Goal: Task Accomplishment & Management: Manage account settings

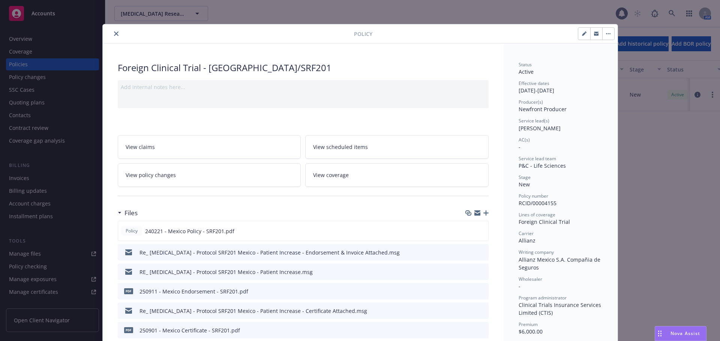
click at [114, 35] on icon "close" at bounding box center [116, 33] width 4 height 4
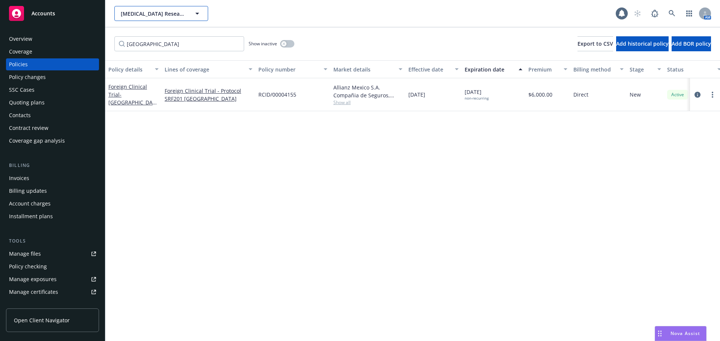
click at [137, 17] on span "Scleroderma Research Foundation, NP" at bounding box center [153, 14] width 65 height 8
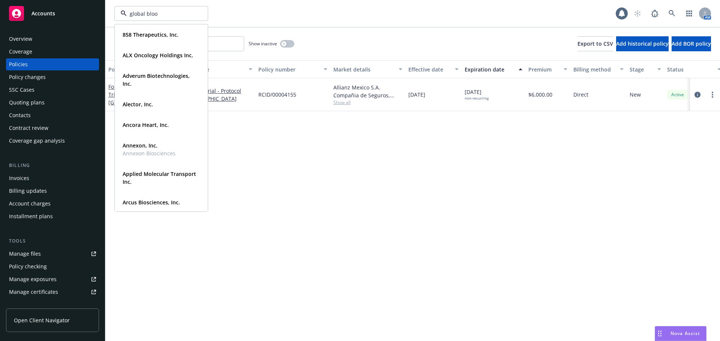
type input "global blood"
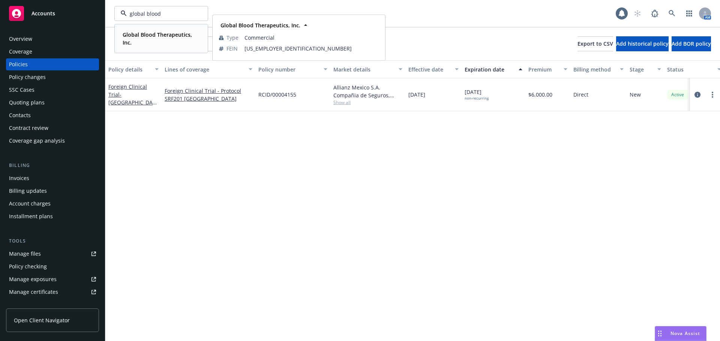
click at [160, 33] on strong "Global Blood Therapeutics, Inc." at bounding box center [157, 38] width 69 height 15
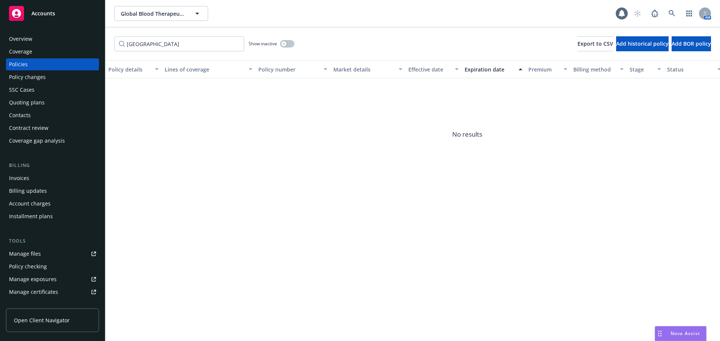
click at [55, 68] on div "Policies" at bounding box center [52, 64] width 87 height 12
click at [240, 44] on input "mexico" at bounding box center [179, 43] width 130 height 15
click at [236, 42] on input "mexico" at bounding box center [179, 43] width 130 height 15
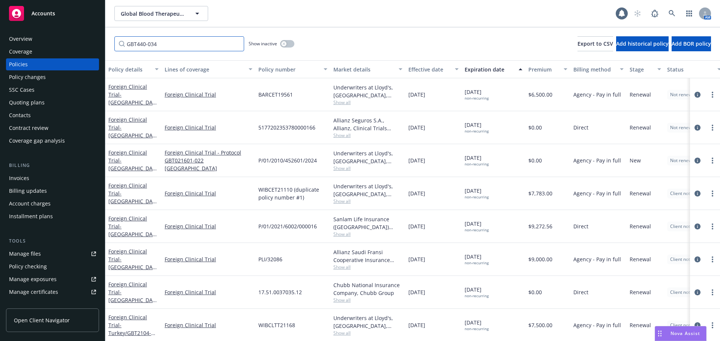
type input "GBT440-034"
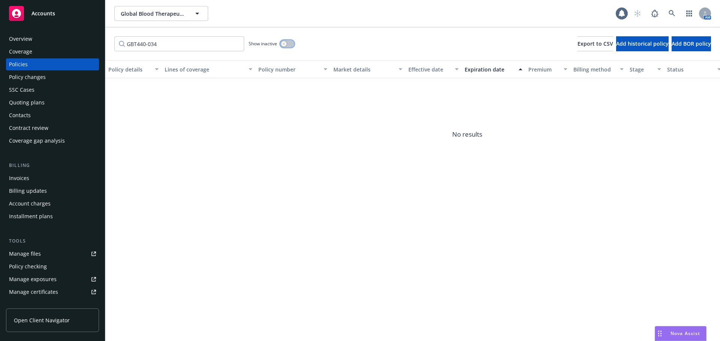
click at [291, 45] on button "button" at bounding box center [287, 43] width 14 height 7
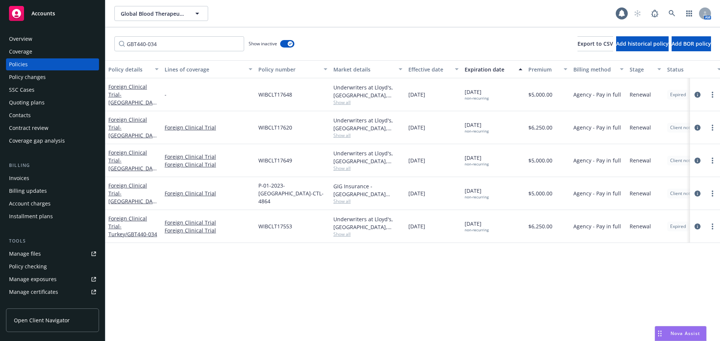
click at [132, 226] on span "- Turkey/GBT440-034" at bounding box center [132, 230] width 49 height 15
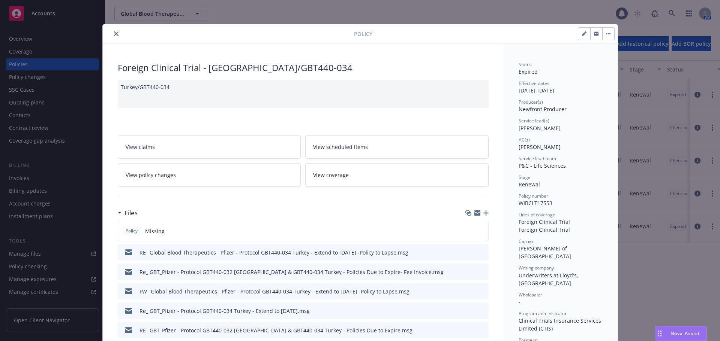
click at [484, 211] on icon "button" at bounding box center [485, 213] width 5 height 5
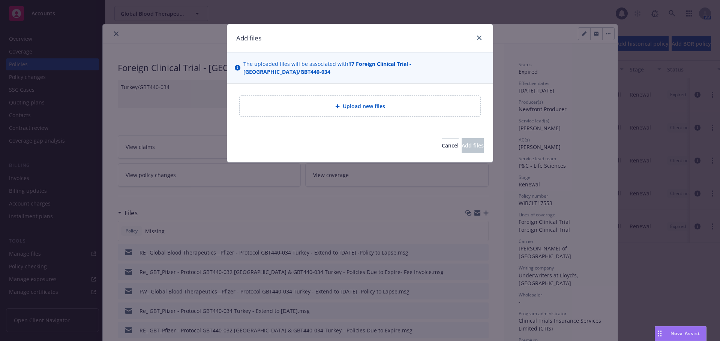
type textarea "x"
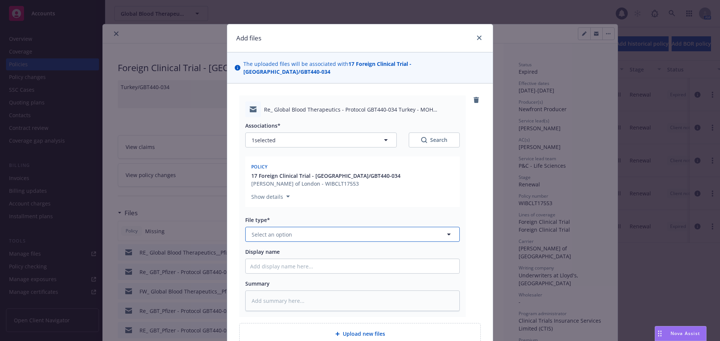
click at [276, 231] on span "Select an option" at bounding box center [271, 235] width 40 height 8
type input "em"
click at [284, 265] on div "Email" at bounding box center [352, 275] width 214 height 20
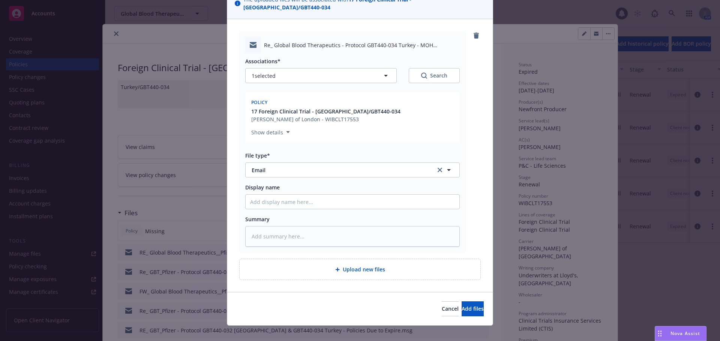
scroll to position [65, 0]
type textarea "x"
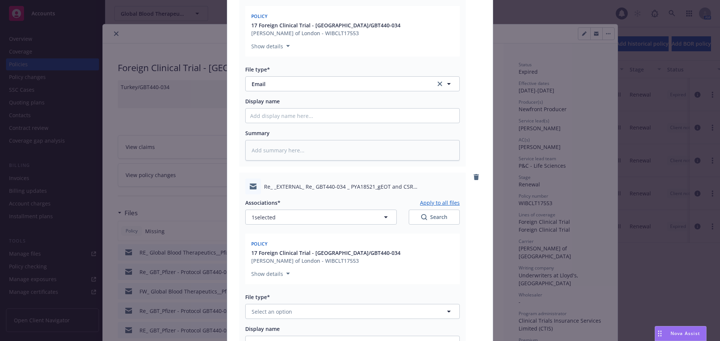
scroll to position [293, 0]
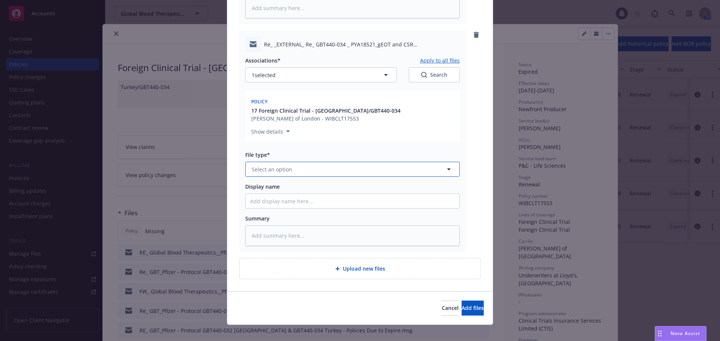
click at [310, 162] on button "Select an option" at bounding box center [352, 169] width 214 height 15
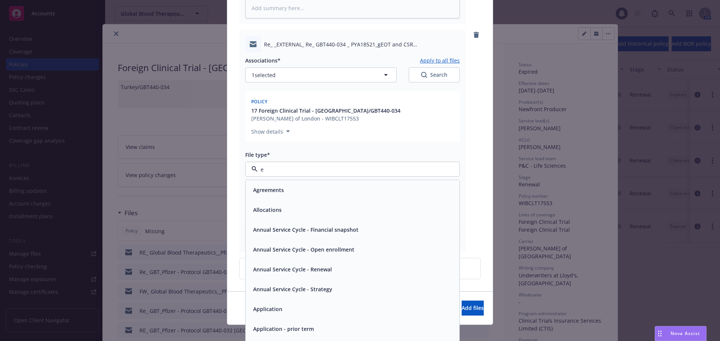
type input "em"
click at [300, 205] on div "Email" at bounding box center [352, 210] width 205 height 11
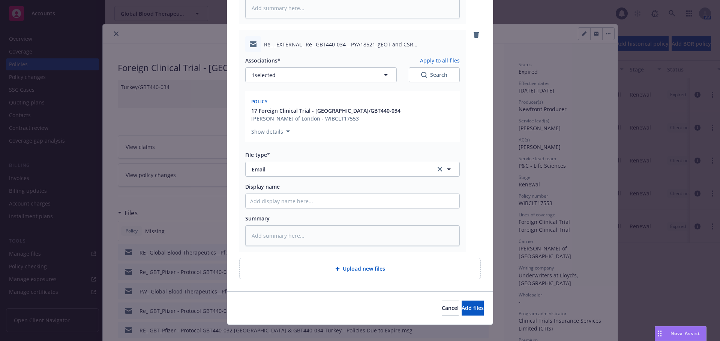
type textarea "x"
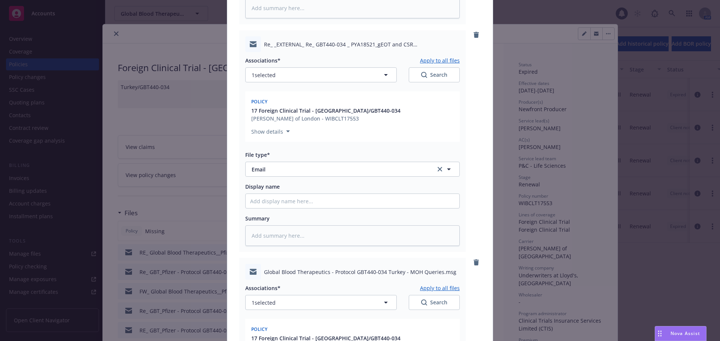
scroll to position [521, 0]
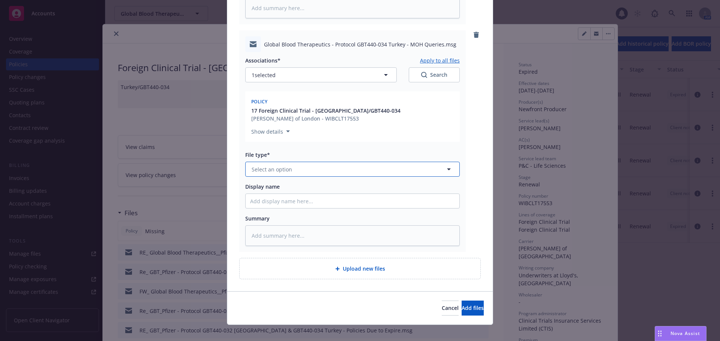
click at [282, 166] on button "Select an option" at bounding box center [352, 169] width 214 height 15
type input "em"
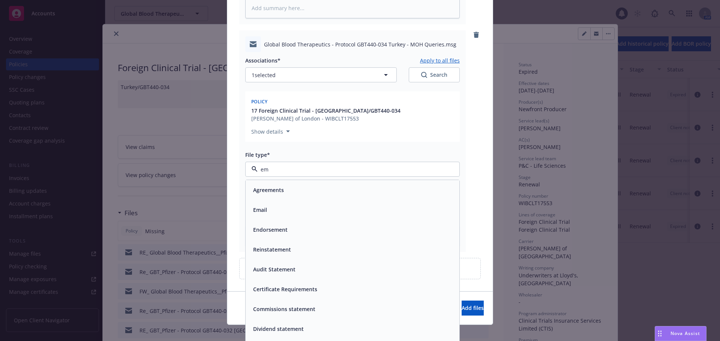
click at [299, 205] on div "Email" at bounding box center [352, 210] width 205 height 11
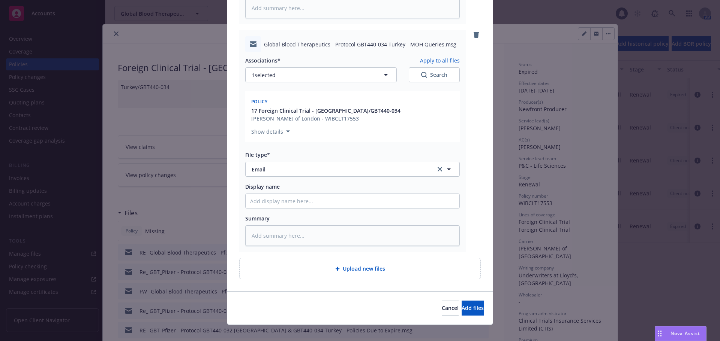
type textarea "x"
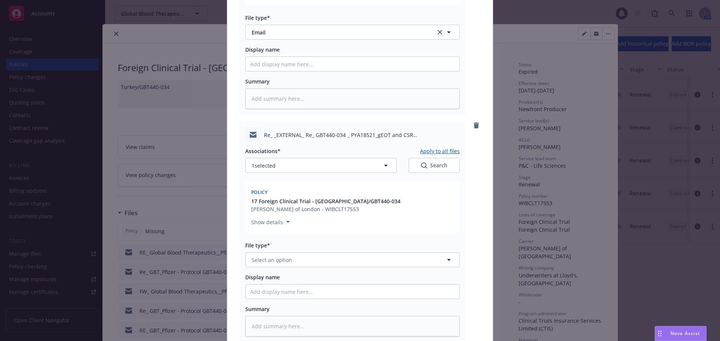
scroll to position [746, 0]
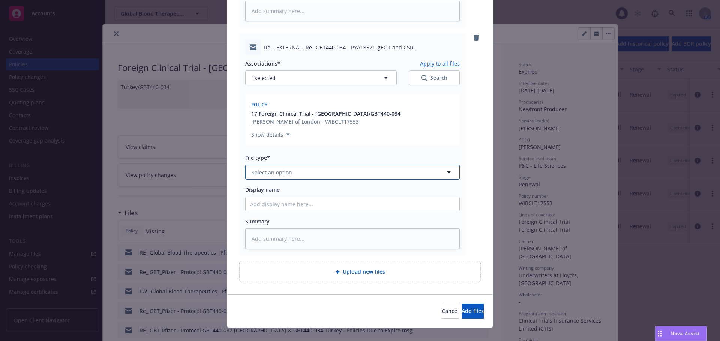
click at [286, 169] on span "Select an option" at bounding box center [271, 173] width 40 height 8
type input "em"
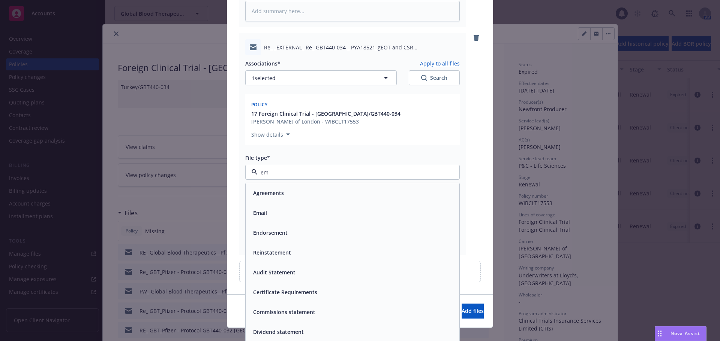
click at [326, 208] on div "Email" at bounding box center [352, 213] width 205 height 11
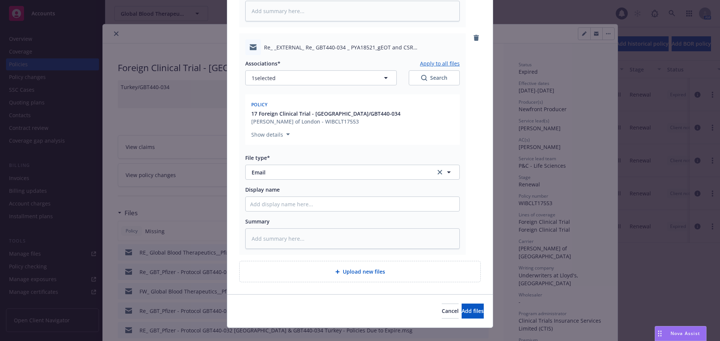
type textarea "x"
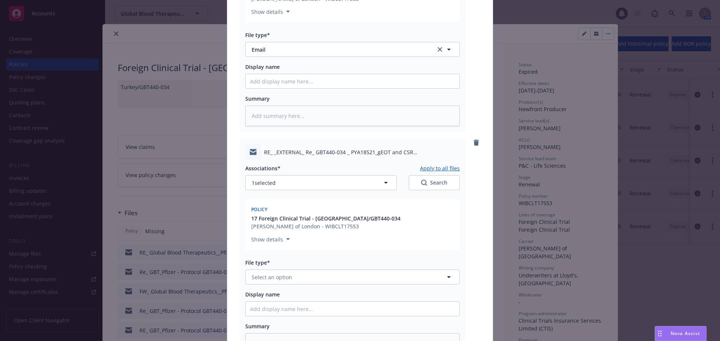
scroll to position [977, 0]
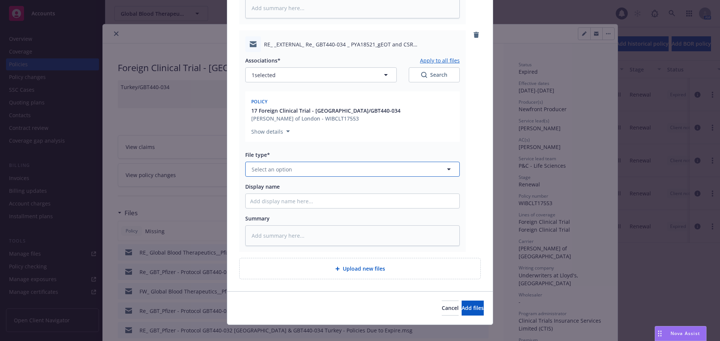
click at [279, 166] on span "Select an option" at bounding box center [271, 170] width 40 height 8
type input "em"
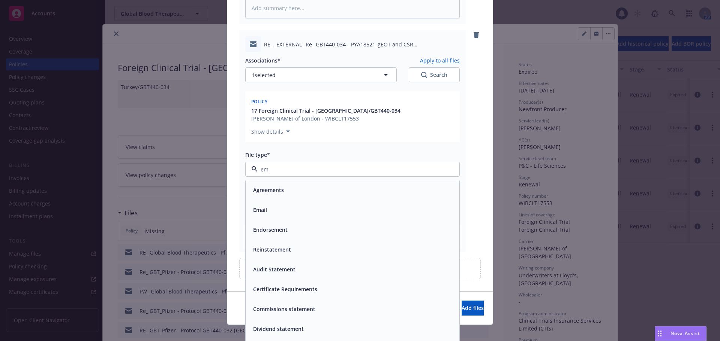
click at [266, 205] on div "Email" at bounding box center [352, 210] width 205 height 11
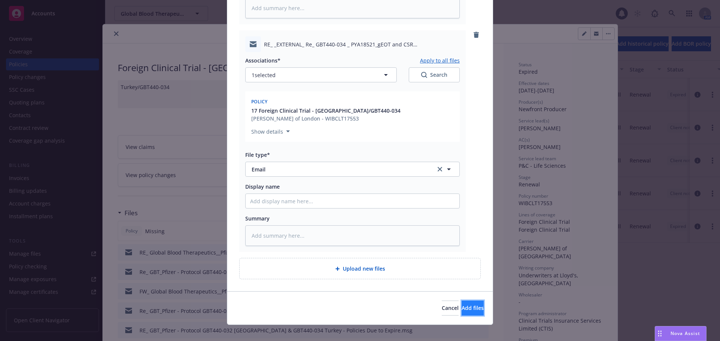
click at [463, 305] on button "Add files" at bounding box center [472, 308] width 22 height 15
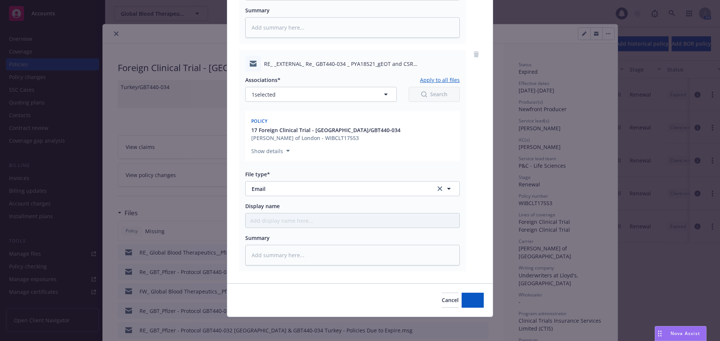
scroll to position [949, 0]
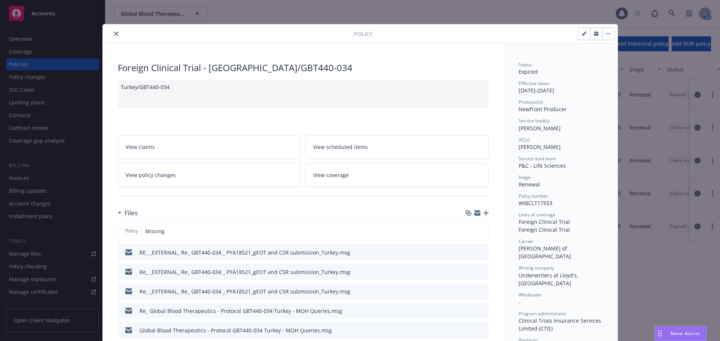
click at [483, 212] on icon "button" at bounding box center [485, 213] width 5 height 5
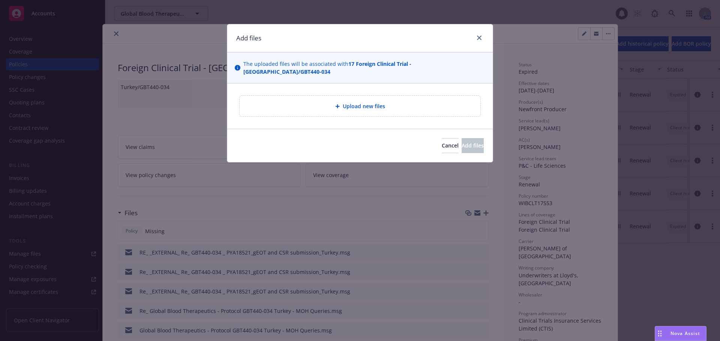
type textarea "x"
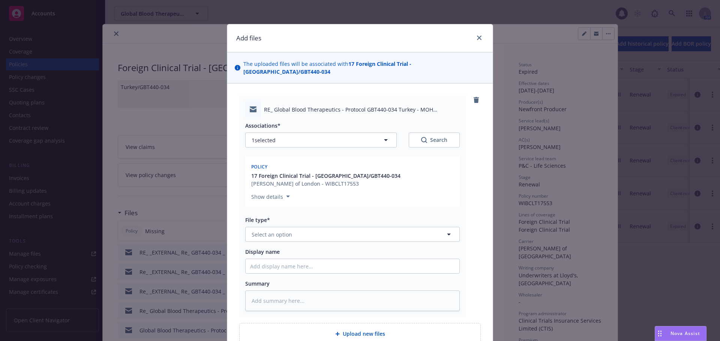
click at [329, 235] on div "Associations* 1 selected Search Policy 17 Foreign Clinical Trial - Turkey/GBT44…" at bounding box center [352, 214] width 214 height 194
click at [329, 233] on button "Select an option" at bounding box center [352, 234] width 214 height 15
type input "em"
click at [352, 272] on div "Email" at bounding box center [352, 275] width 205 height 11
type textarea "x"
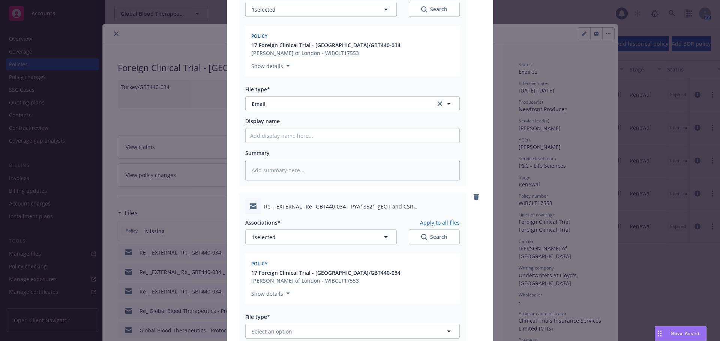
scroll to position [262, 0]
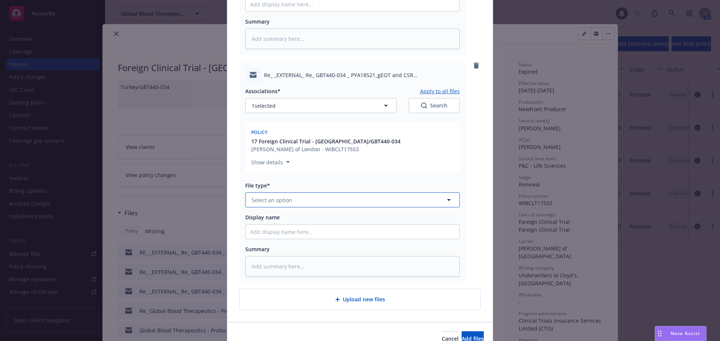
drag, startPoint x: 277, startPoint y: 198, endPoint x: 277, endPoint y: 192, distance: 5.7
click at [277, 197] on button "Select an option" at bounding box center [352, 200] width 214 height 15
type input "em"
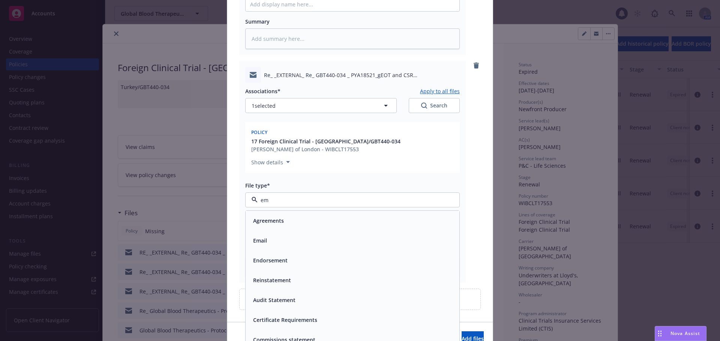
click at [306, 235] on div "Email" at bounding box center [352, 240] width 205 height 11
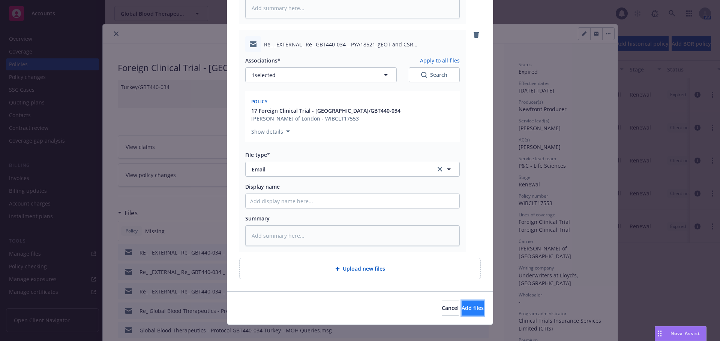
click at [465, 301] on button "Add files" at bounding box center [472, 308] width 22 height 15
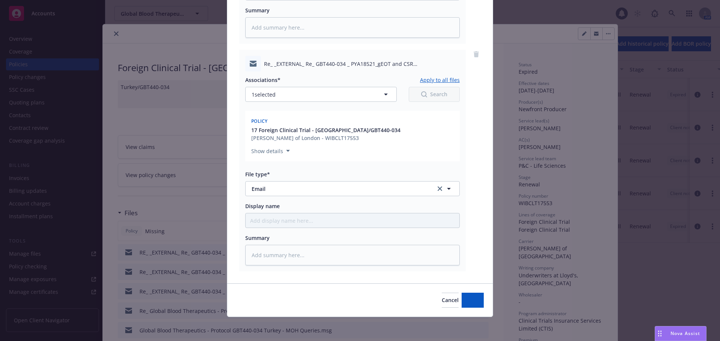
scroll to position [266, 0]
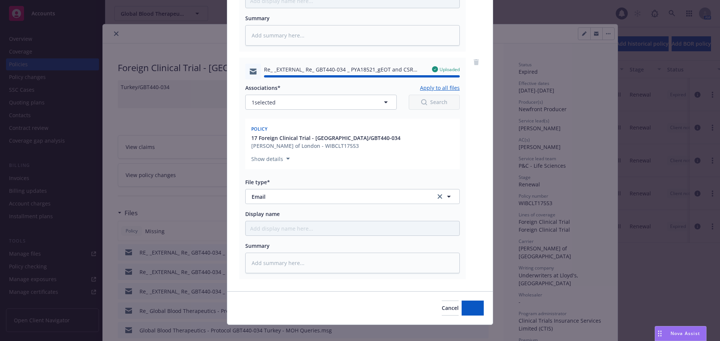
type textarea "x"
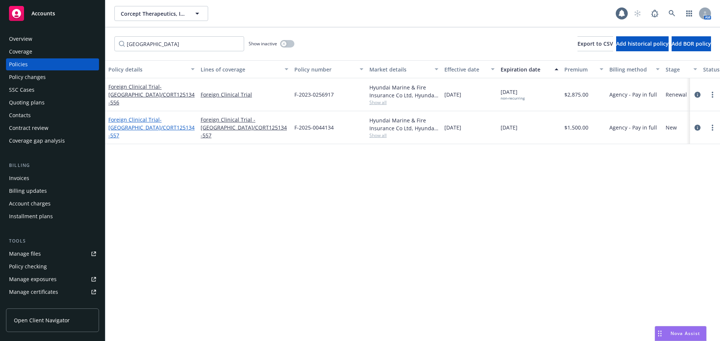
click at [158, 129] on span "- [GEOGRAPHIC_DATA]/CORT125134-557" at bounding box center [151, 127] width 86 height 23
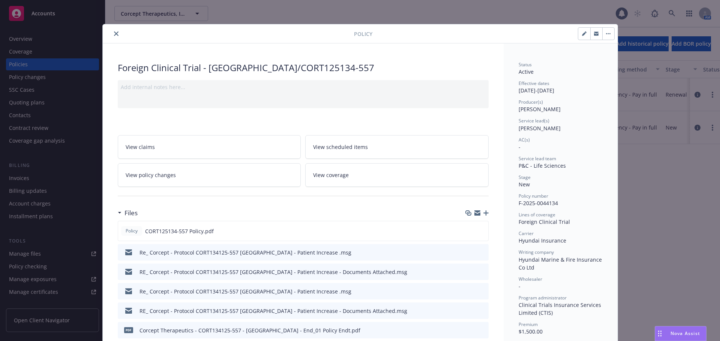
click at [485, 213] on icon "button" at bounding box center [485, 213] width 5 height 5
